Goal: Task Accomplishment & Management: Complete application form

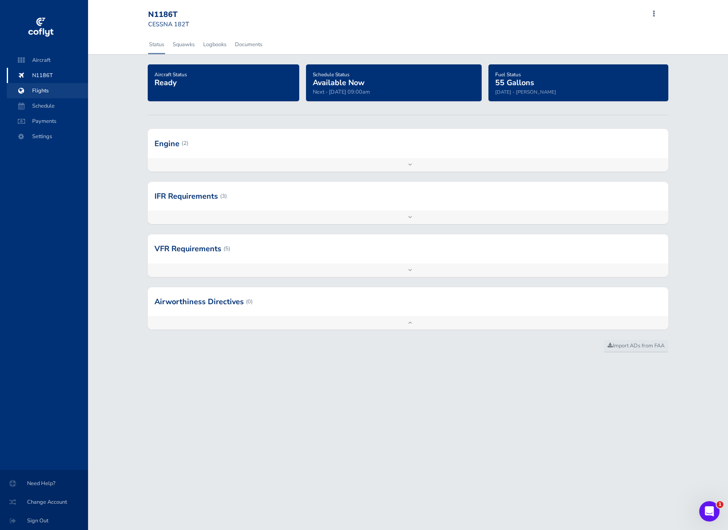
click at [33, 91] on span "Flights" at bounding box center [47, 90] width 64 height 15
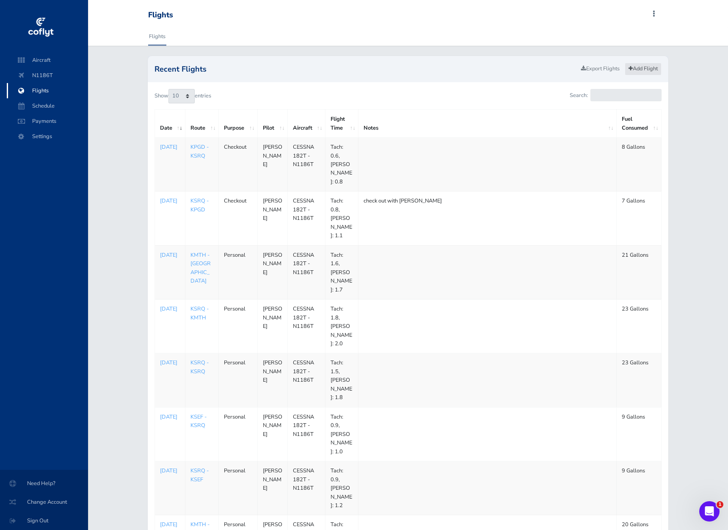
click at [645, 67] on link "Add Flight" at bounding box center [643, 69] width 37 height 12
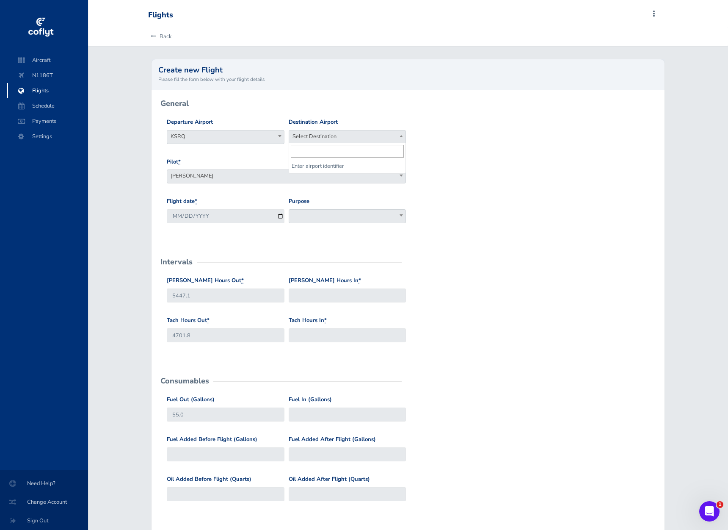
click at [331, 134] on span "Select Destination" at bounding box center [347, 136] width 117 height 12
type input "S"
type input "KSPG"
select select "KSPG"
click at [224, 217] on input "2025-08-17" at bounding box center [226, 216] width 118 height 14
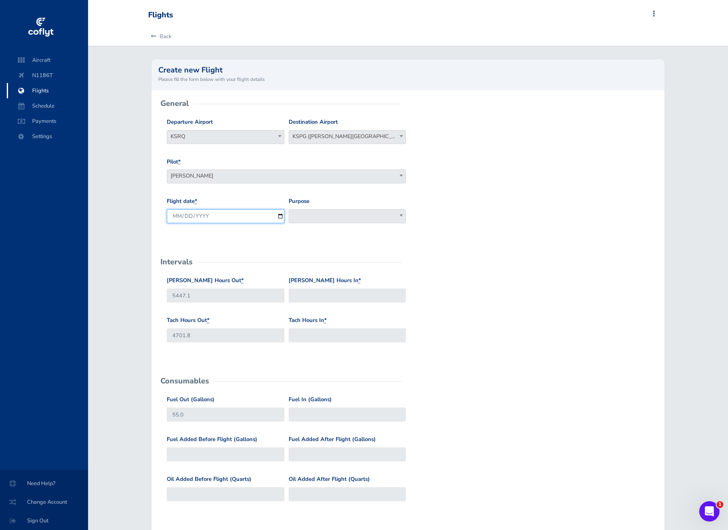
type input "[DATE]"
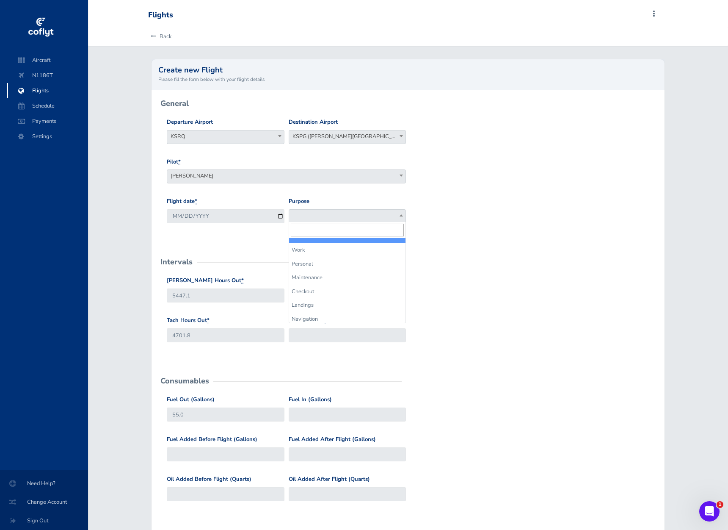
click at [355, 212] on span at bounding box center [348, 216] width 118 height 14
select select "Personal"
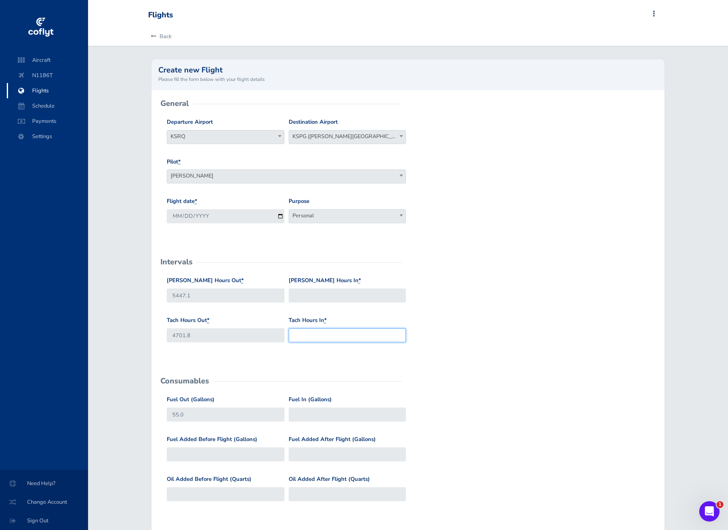
click at [344, 333] on input "Tach Hours In *" at bounding box center [348, 335] width 118 height 14
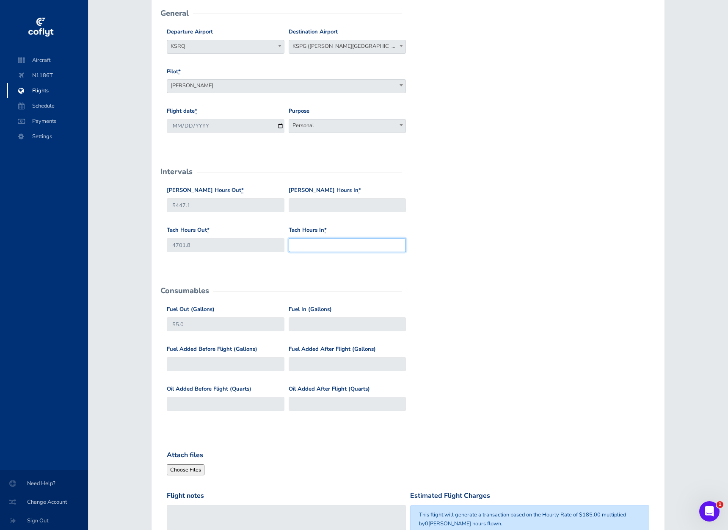
scroll to position [105, 0]
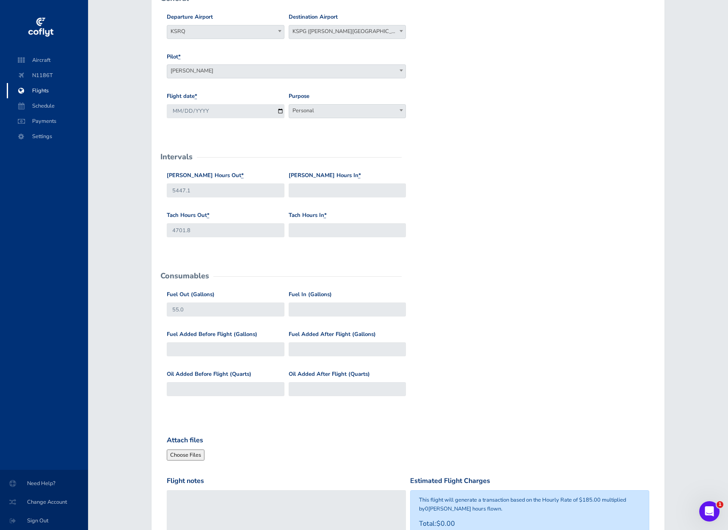
click at [300, 320] on div "Fuel In (Gallons)" at bounding box center [348, 306] width 122 height 33
click at [312, 309] on input "Fuel In (Gallons)" at bounding box center [348, 309] width 118 height 14
type input "39"
click at [255, 349] on input "Fuel Added Before Flight (Gallons)" at bounding box center [226, 349] width 118 height 14
click at [329, 343] on input "Fuel Added After Flight (Gallons)" at bounding box center [348, 349] width 118 height 14
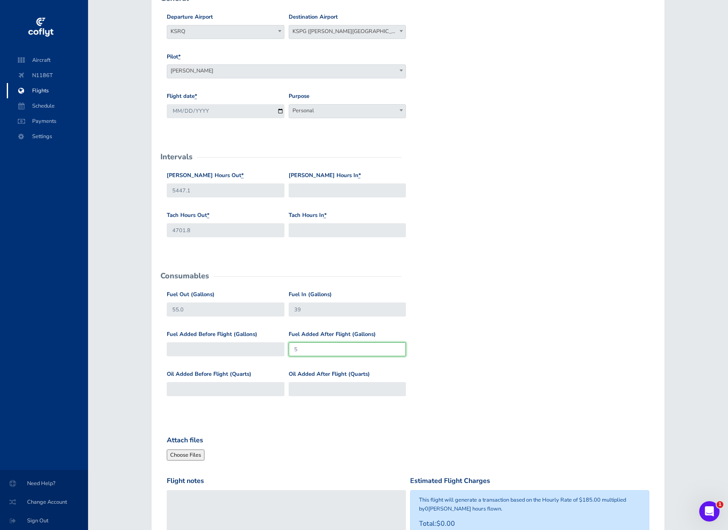
type input "5"
type input "1"
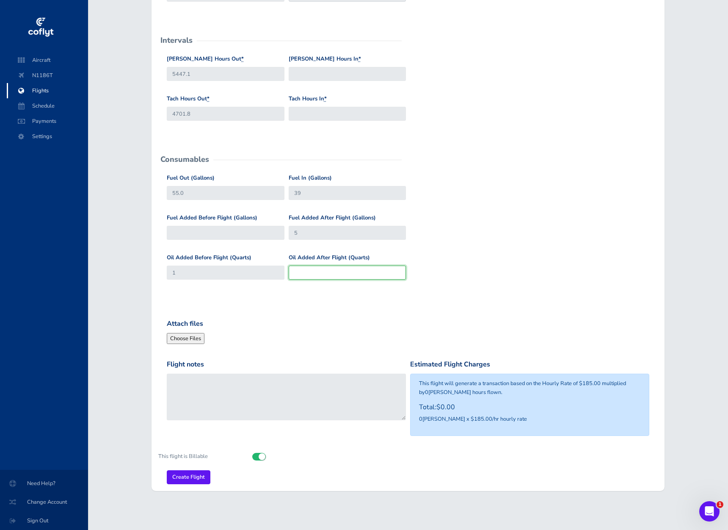
scroll to position [221, 0]
click at [310, 111] on input "Tach Hours In *" at bounding box center [348, 114] width 118 height 14
type input "4702.9"
click at [342, 72] on input "Hobbs Hours In *" at bounding box center [348, 74] width 118 height 14
type input "5448.5"
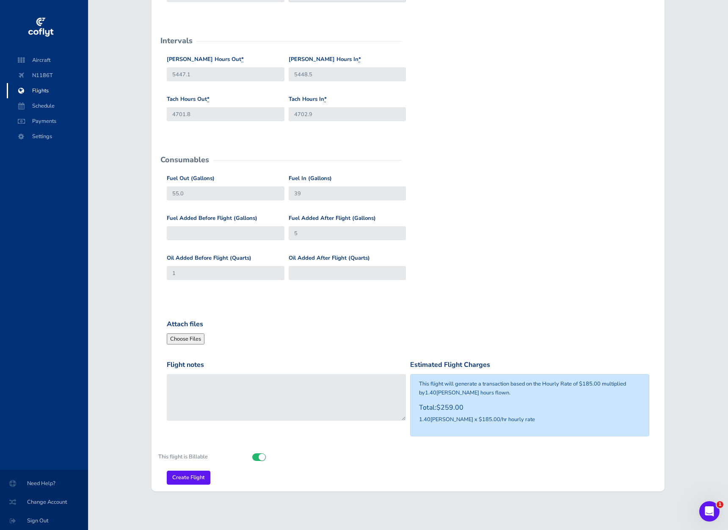
click at [485, 202] on div "Fuel Out (Gallons) 55.0 Fuel In (Gallons) 39" at bounding box center [408, 194] width 487 height 40
click at [189, 475] on input "Create Flight" at bounding box center [189, 477] width 44 height 14
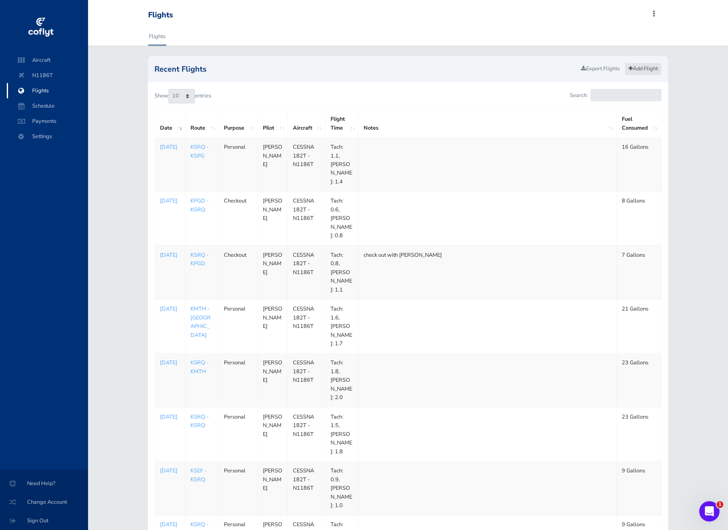
click at [651, 70] on link "Add Flight" at bounding box center [643, 69] width 37 height 12
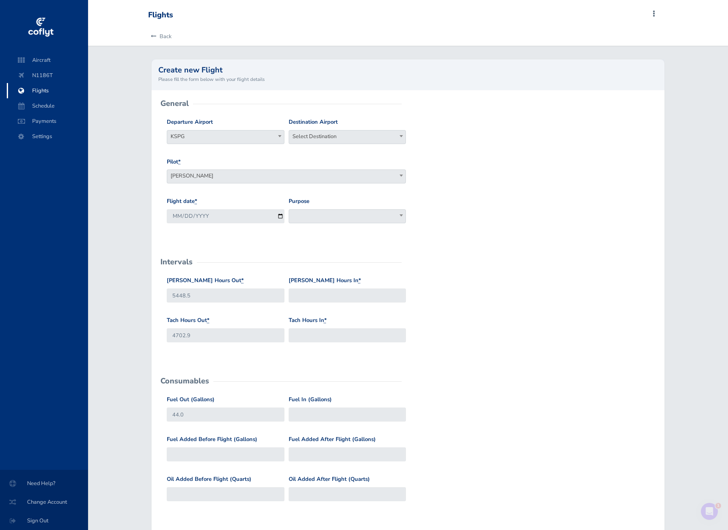
click at [328, 134] on span "Select Destination" at bounding box center [347, 136] width 117 height 12
type input "ksrq"
select select "KSRQ"
click at [245, 215] on input "[DATE]" at bounding box center [226, 216] width 118 height 14
type input "[DATE]"
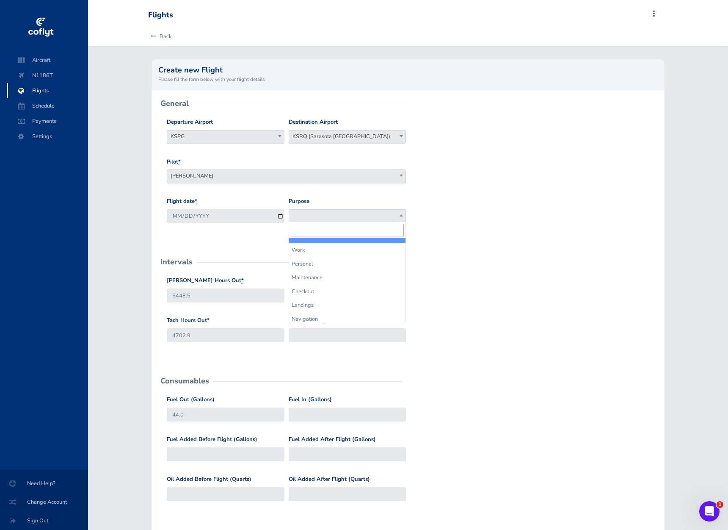
click at [337, 212] on span at bounding box center [348, 216] width 118 height 14
select select "Personal"
click at [313, 294] on input "[PERSON_NAME] Hours In *" at bounding box center [348, 295] width 118 height 14
type input "5449.1"
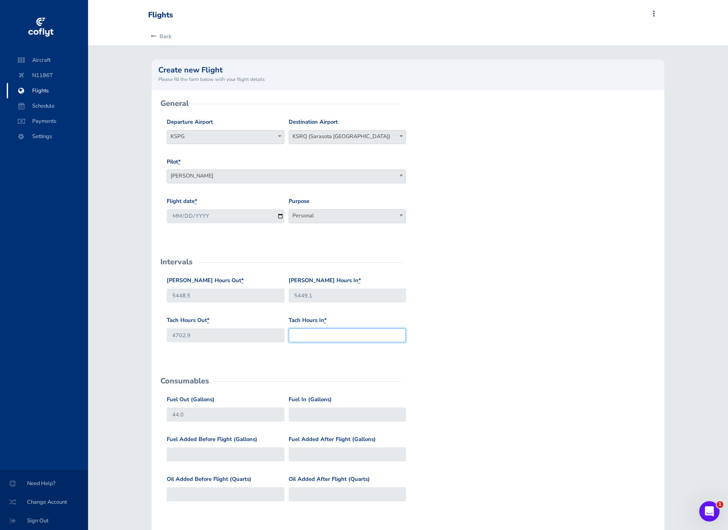
click at [325, 329] on input "Tach Hours In *" at bounding box center [348, 335] width 118 height 14
type input "4703.4"
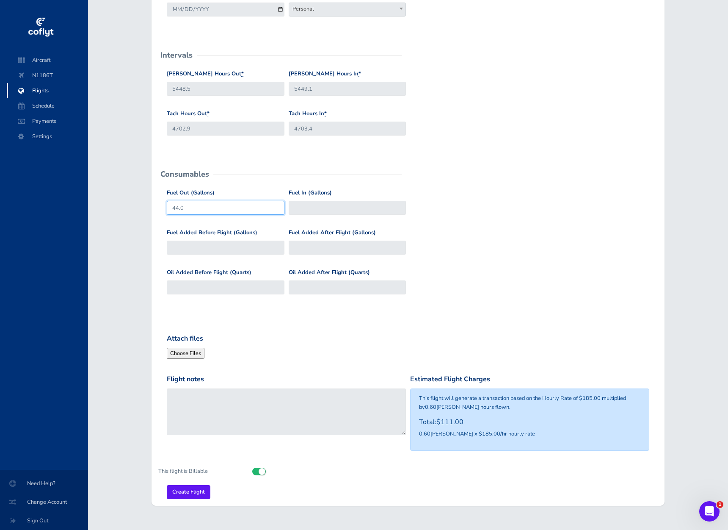
scroll to position [207, 0]
click at [318, 212] on div "Fuel In (Gallons)" at bounding box center [348, 204] width 122 height 33
type input "37"
type input "44"
type input "13"
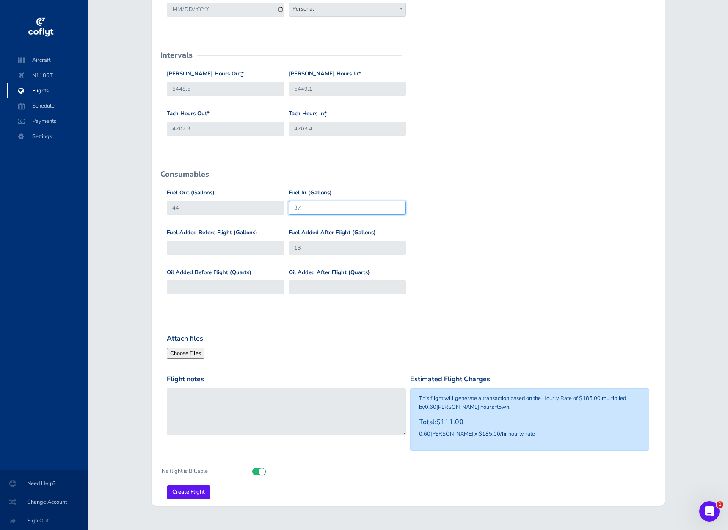
click at [335, 208] on input "37" at bounding box center [348, 208] width 118 height 14
click at [309, 249] on input "13" at bounding box center [348, 247] width 118 height 14
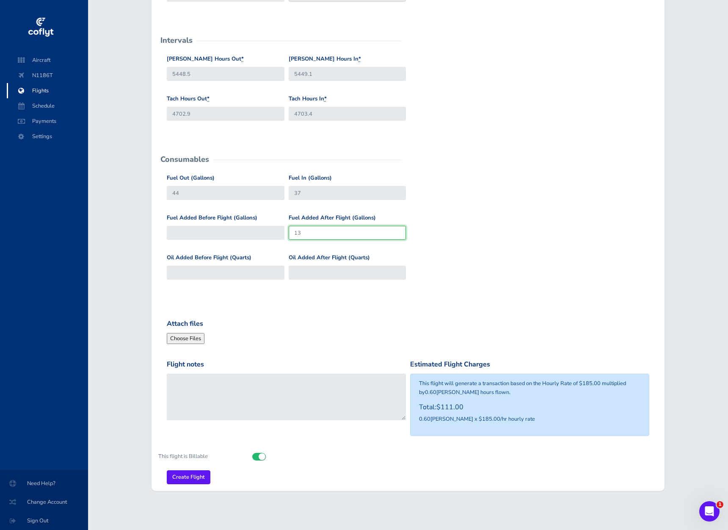
scroll to position [221, 0]
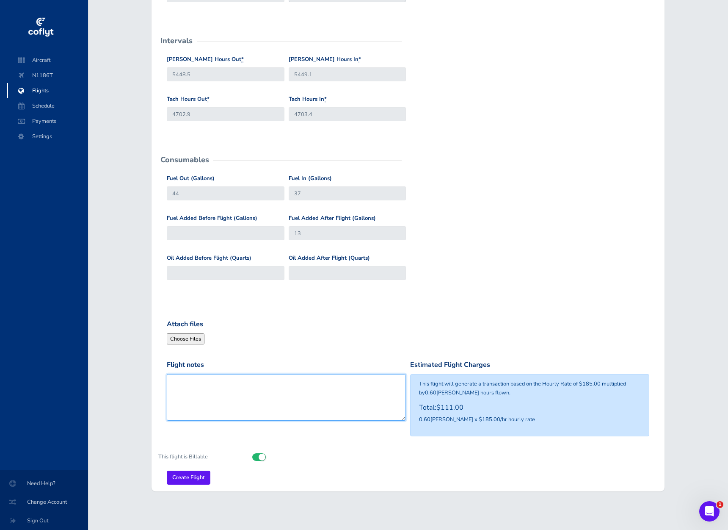
click at [223, 383] on textarea "Flight notes" at bounding box center [286, 397] width 239 height 47
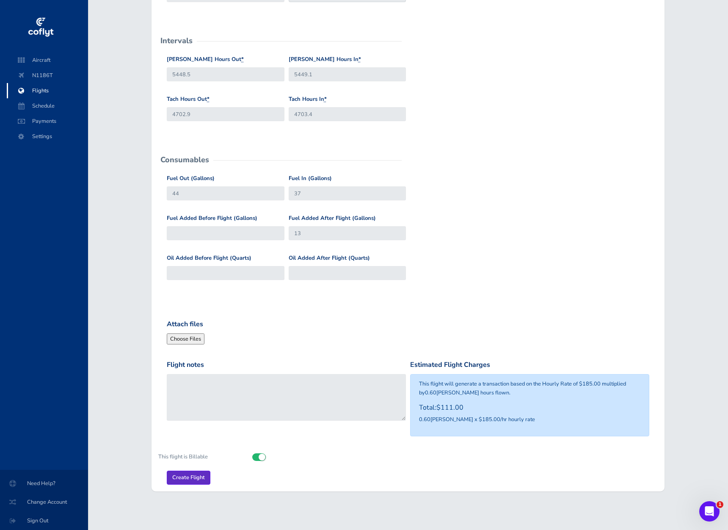
click at [191, 470] on input "Create Flight" at bounding box center [189, 477] width 44 height 14
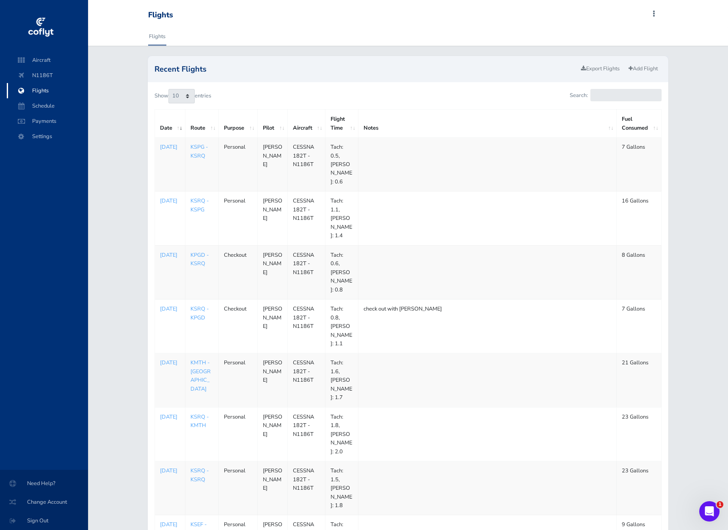
click at [47, 27] on img at bounding box center [41, 27] width 28 height 25
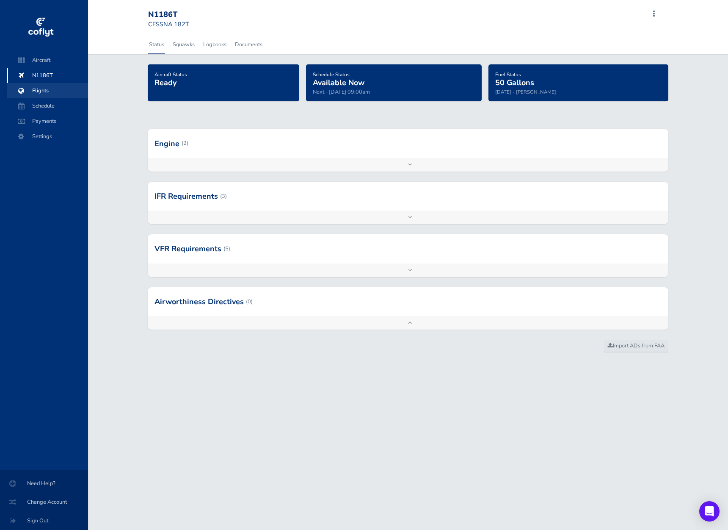
click at [42, 92] on span "Flights" at bounding box center [47, 90] width 64 height 15
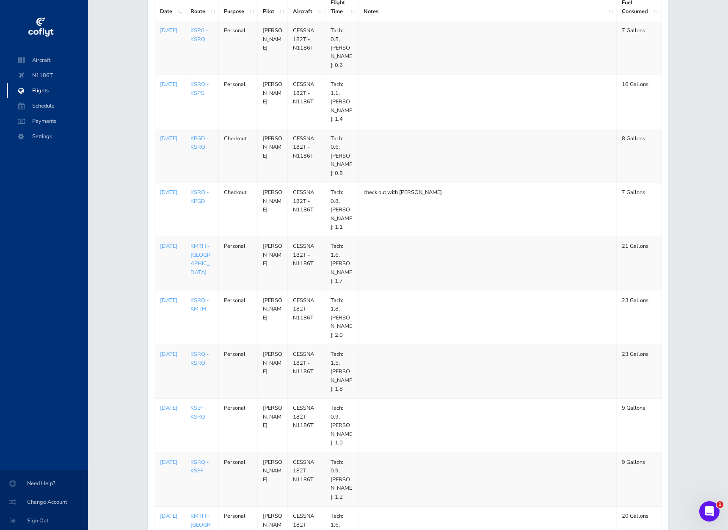
scroll to position [116, 0]
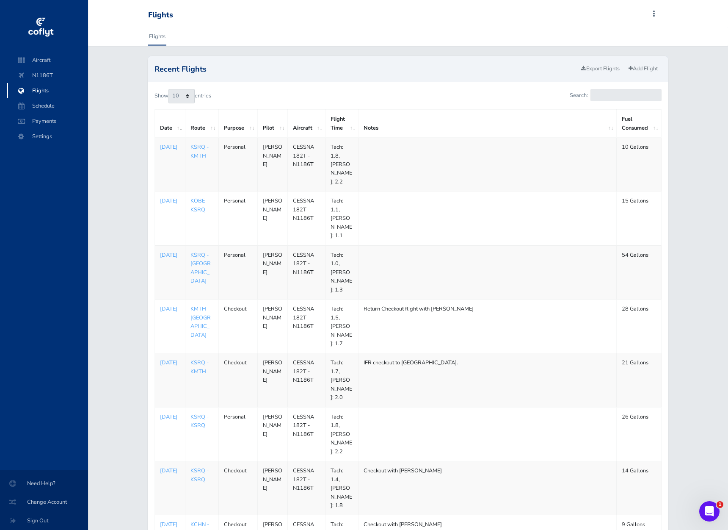
scroll to position [0, 0]
click at [171, 151] on p "[DATE]" at bounding box center [170, 147] width 20 height 8
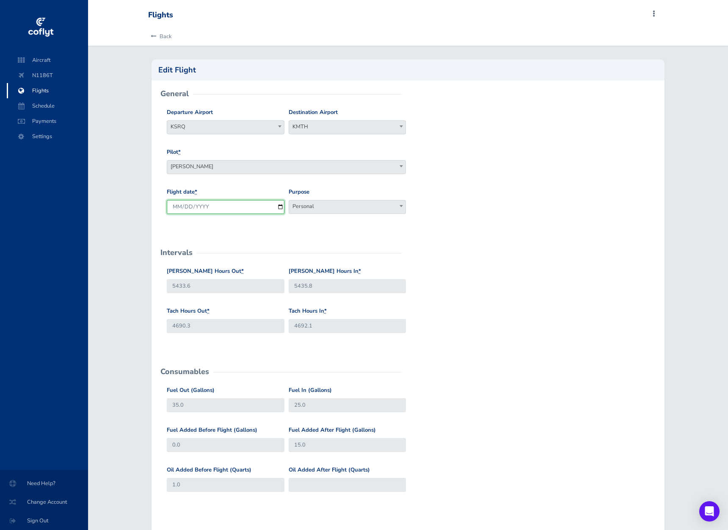
click at [225, 206] on input "2025-08-05" at bounding box center [226, 207] width 118 height 14
type input "2025-08-04"
click at [528, 235] on form "General Departure Airport KSRQ KSRQ Destination Airport KMTH KMTH Pilot * Brend…" at bounding box center [407, 394] width 499 height 601
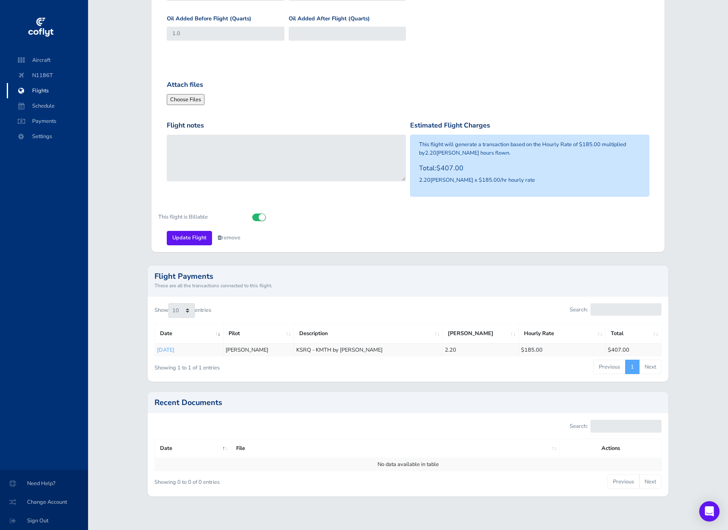
scroll to position [450, 0]
click at [191, 235] on input "Update Flight" at bounding box center [189, 238] width 45 height 14
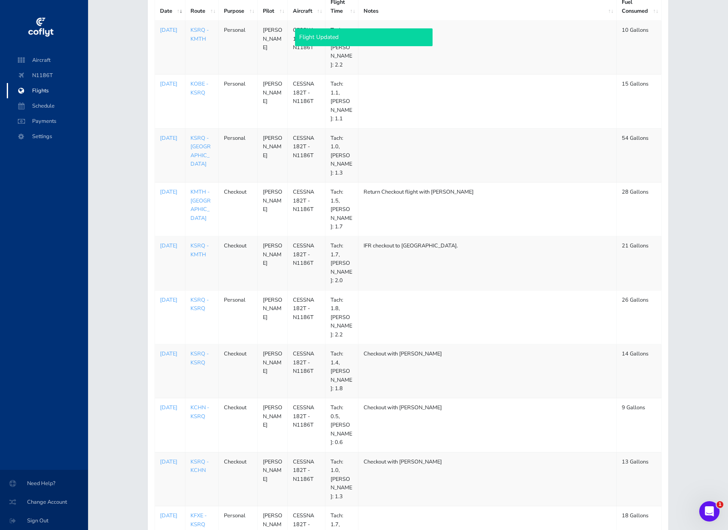
scroll to position [116, 0]
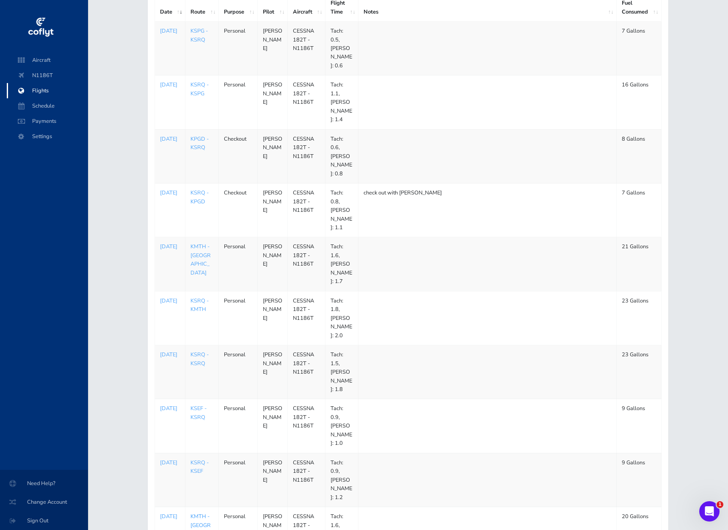
click at [199, 512] on link "KMTH - [GEOGRAPHIC_DATA]" at bounding box center [200, 528] width 20 height 33
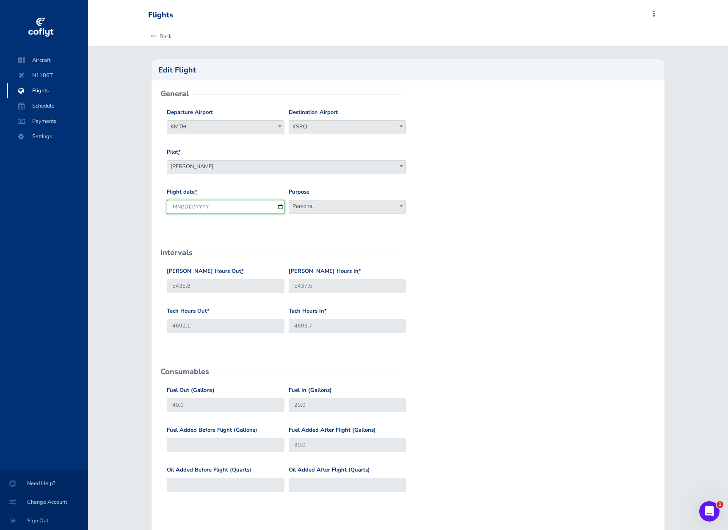
click at [218, 205] on input "2025-08-05" at bounding box center [226, 207] width 118 height 14
type input "2025-08-04"
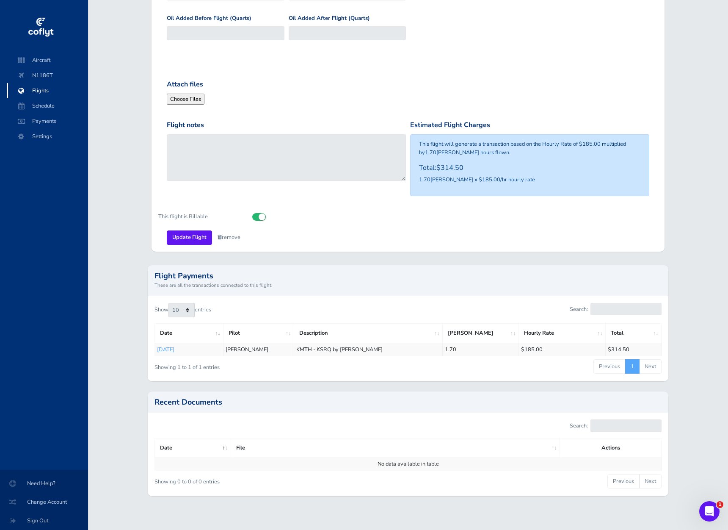
scroll to position [450, 0]
click at [183, 232] on input "Update Flight" at bounding box center [189, 238] width 45 height 14
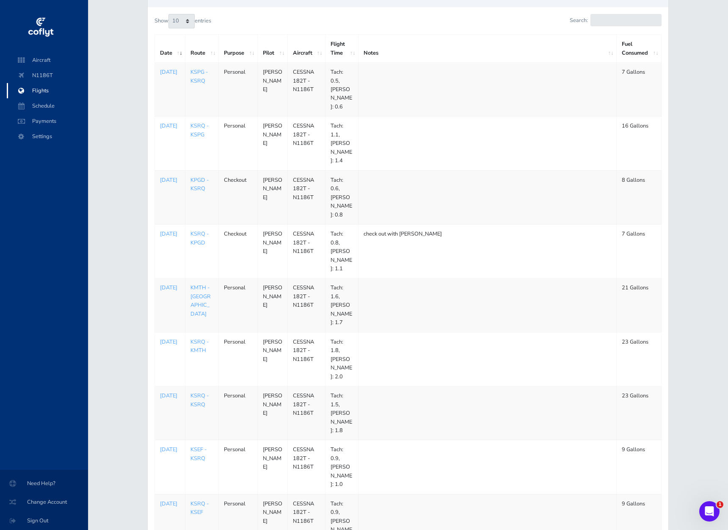
scroll to position [74, 0]
click at [199, 338] on link "KSRQ - KMTH" at bounding box center [199, 346] width 18 height 16
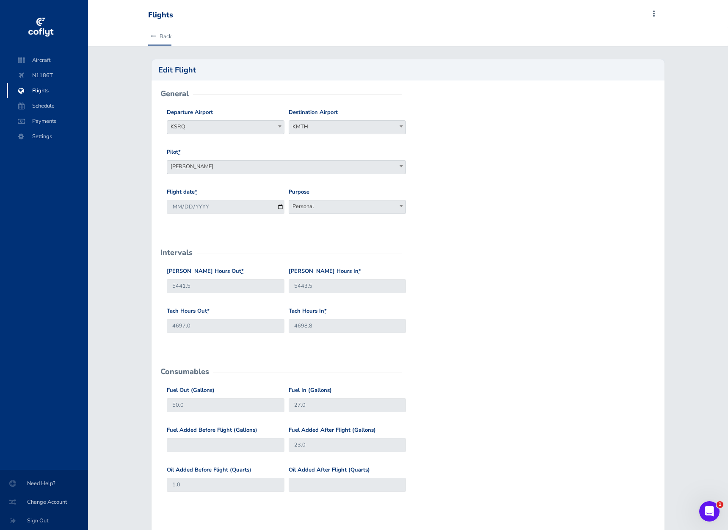
click at [165, 36] on link "Back" at bounding box center [159, 36] width 23 height 19
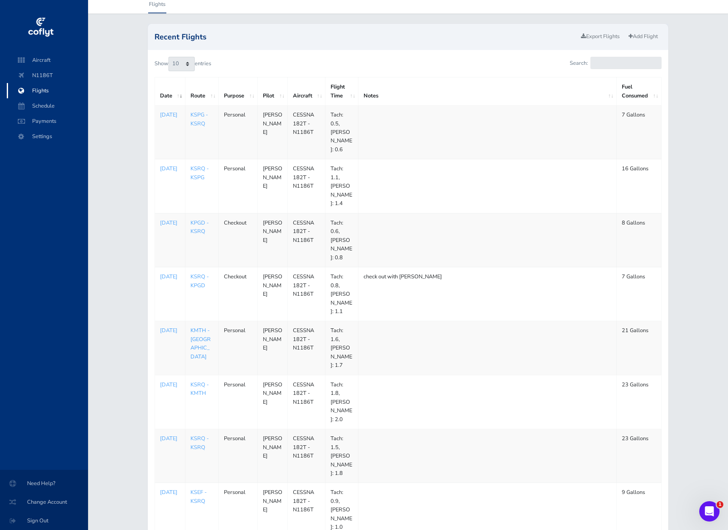
click at [200, 326] on link "KMTH - [GEOGRAPHIC_DATA]" at bounding box center [200, 342] width 20 height 33
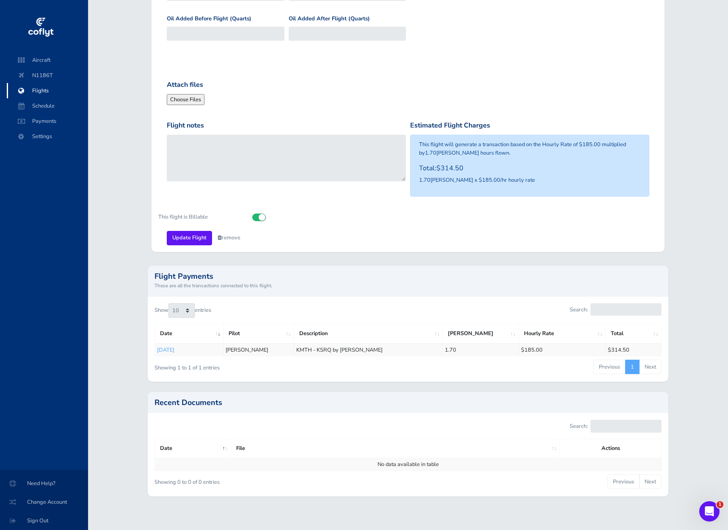
scroll to position [450, 0]
click at [29, 91] on span "Flights" at bounding box center [47, 90] width 64 height 15
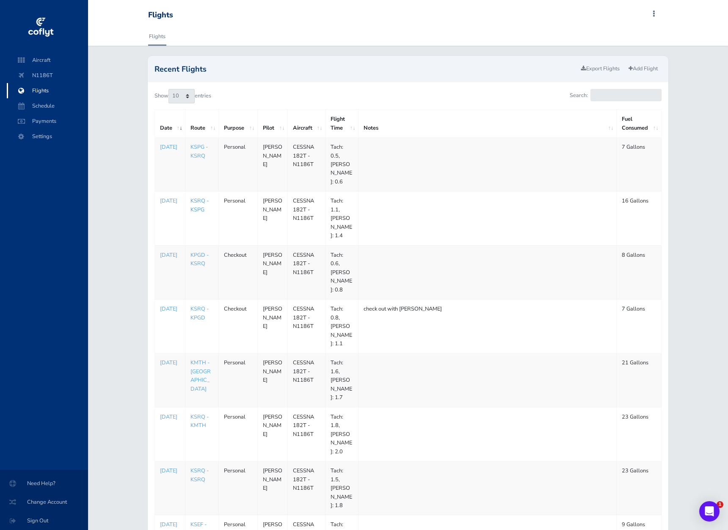
click at [198, 200] on link "KSRQ - KSPG" at bounding box center [199, 205] width 18 height 16
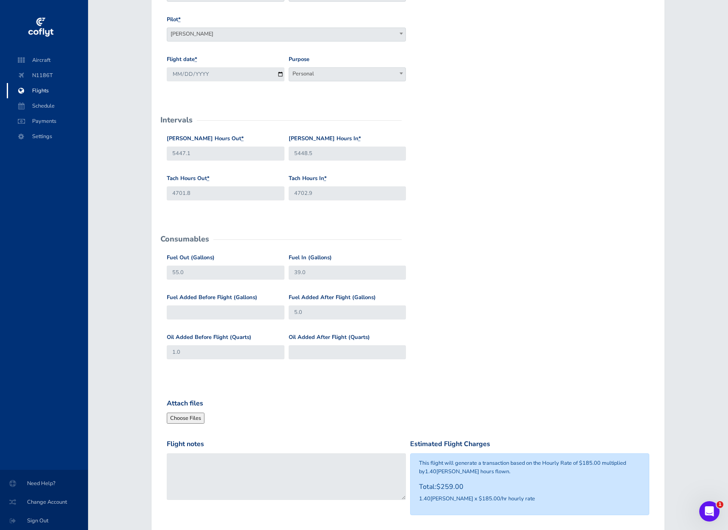
scroll to position [133, 0]
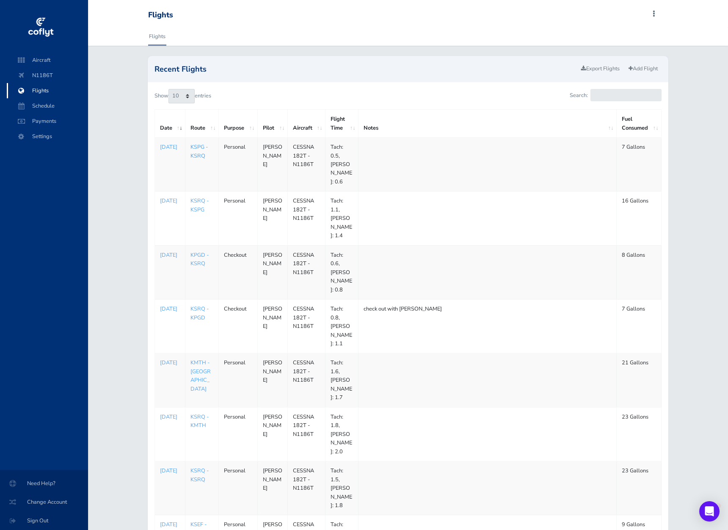
click at [195, 156] on link "KSPG - KSRQ" at bounding box center [198, 151] width 17 height 16
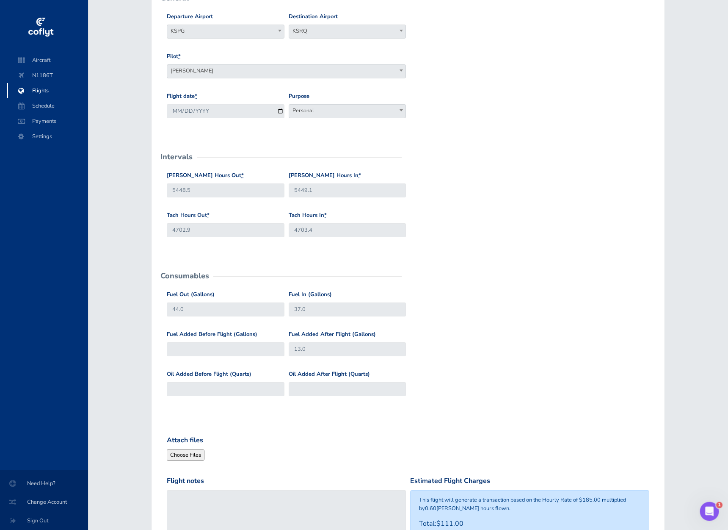
scroll to position [93, 0]
